Goal: Task Accomplishment & Management: Complete application form

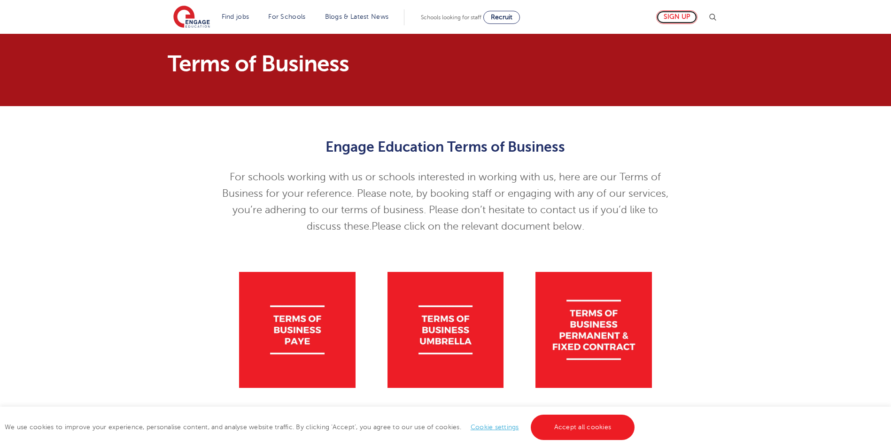
click at [679, 17] on link "Sign up" at bounding box center [676, 17] width 41 height 14
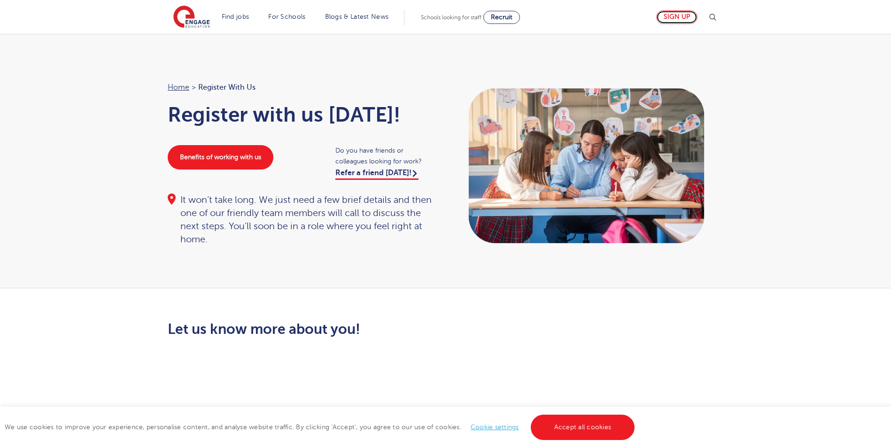
click at [681, 19] on link "Sign up" at bounding box center [676, 17] width 41 height 14
